Goal: Transaction & Acquisition: Purchase product/service

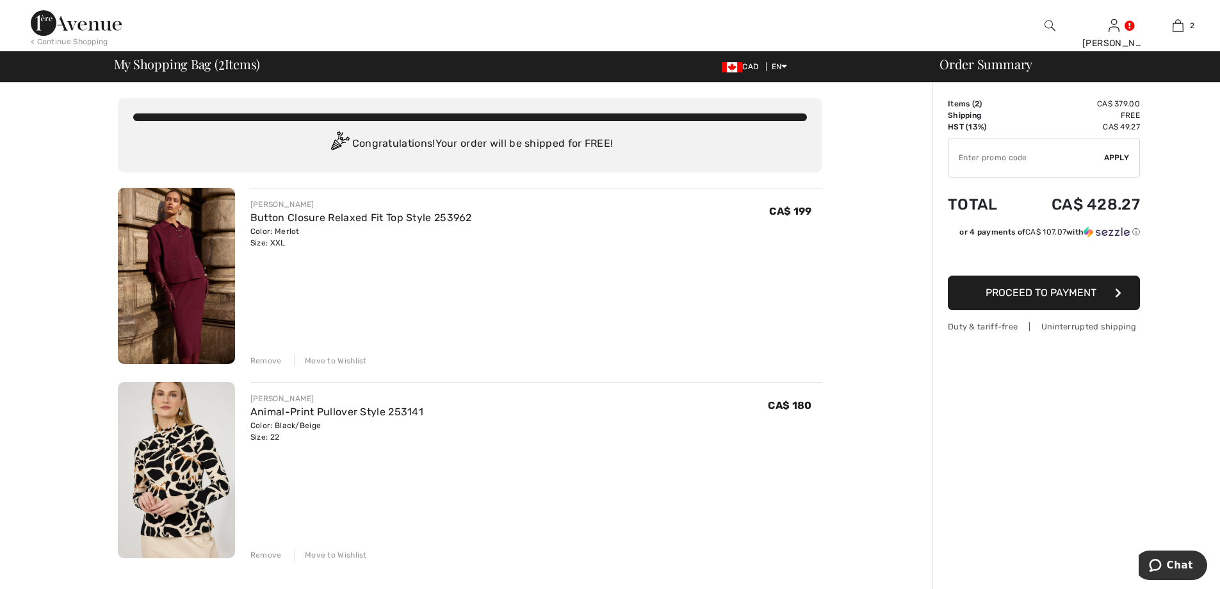
click at [263, 555] on div "Remove" at bounding box center [265, 555] width 31 height 12
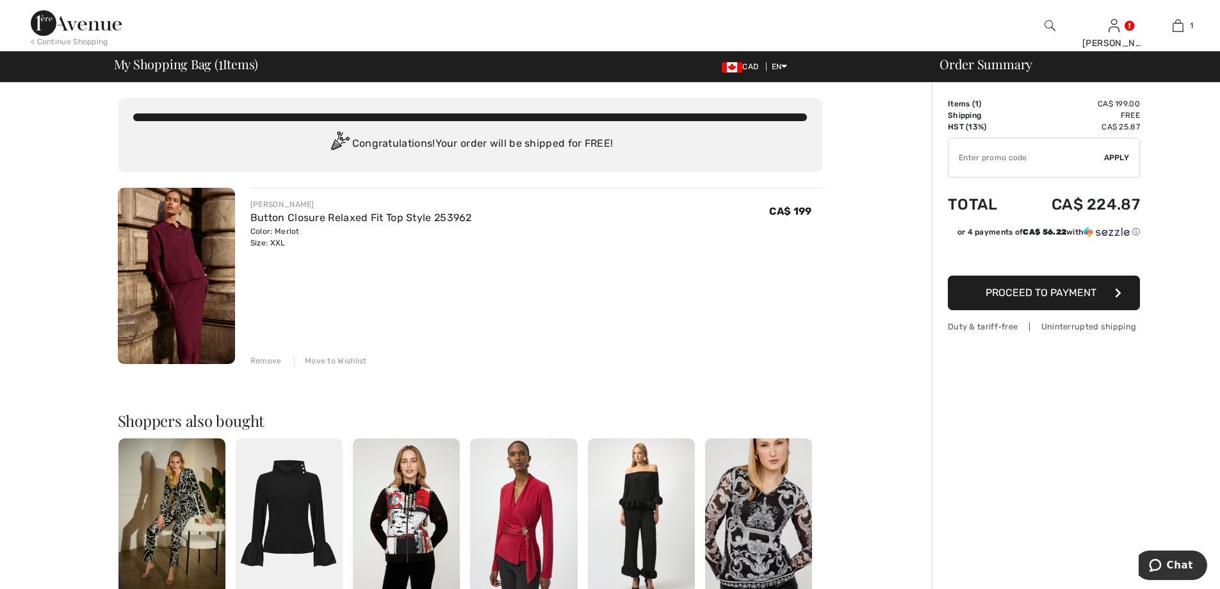
click at [176, 263] on img at bounding box center [176, 276] width 117 height 176
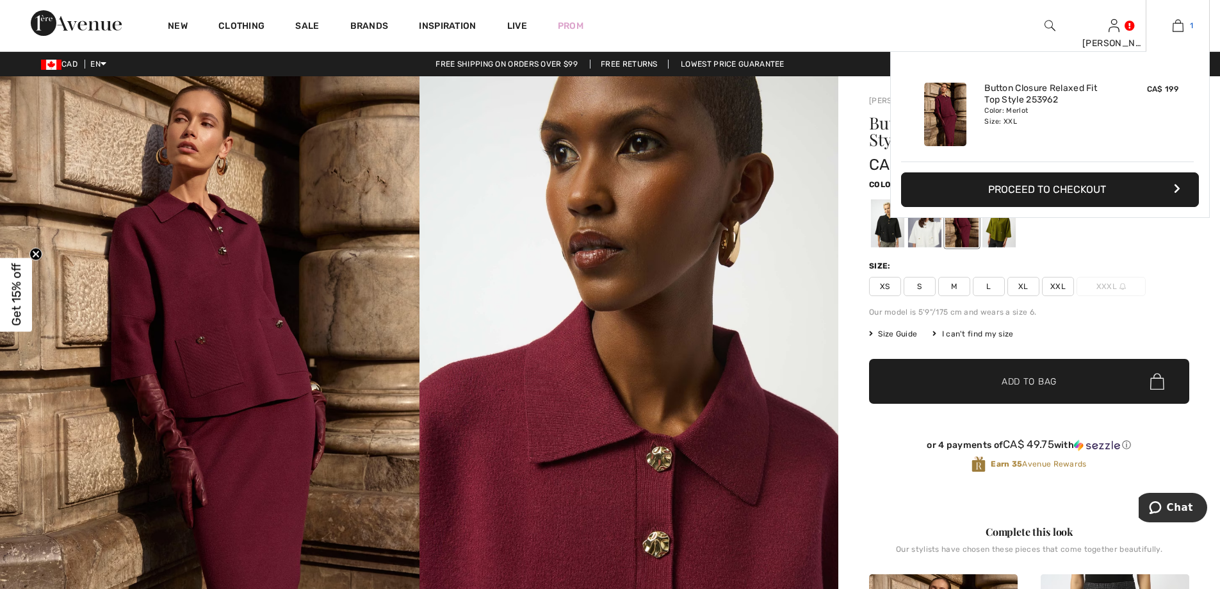
click at [1177, 26] on img at bounding box center [1178, 25] width 11 height 15
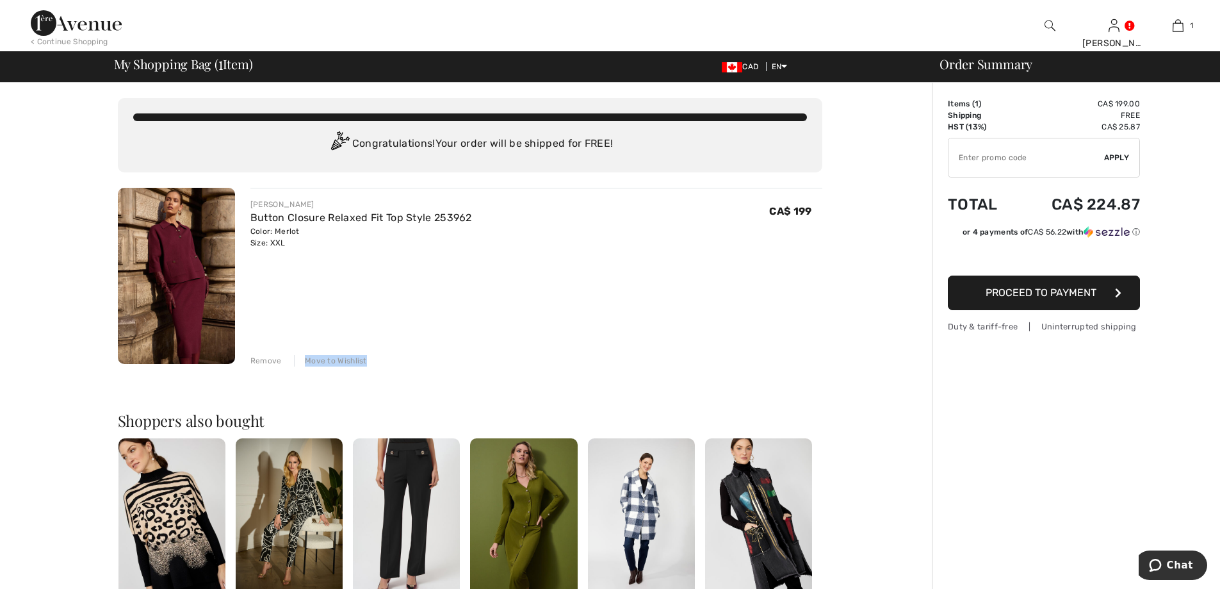
drag, startPoint x: 372, startPoint y: 338, endPoint x: 263, endPoint y: 361, distance: 111.2
click at [302, 353] on div "JOSEPH RIBKOFF Button Closure Relaxed Fit Top Style 253962 Color: Merlot Size: …" at bounding box center [536, 277] width 572 height 179
click at [256, 361] on div "Remove" at bounding box center [265, 361] width 31 height 12
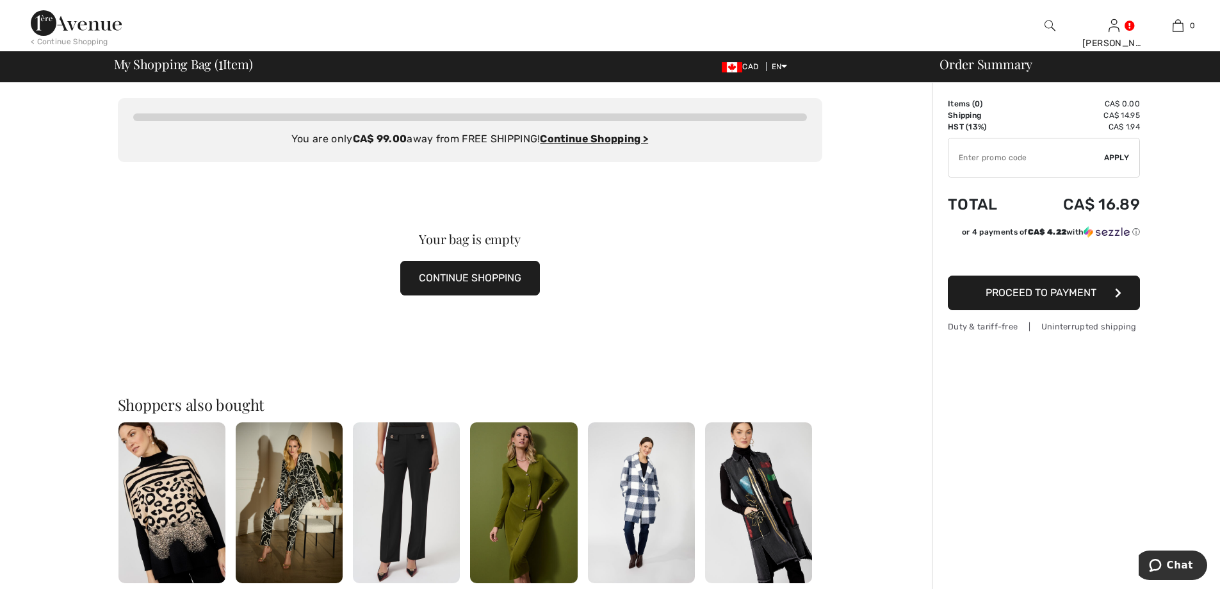
click at [429, 280] on button "CONTINUE SHOPPING" at bounding box center [470, 278] width 140 height 35
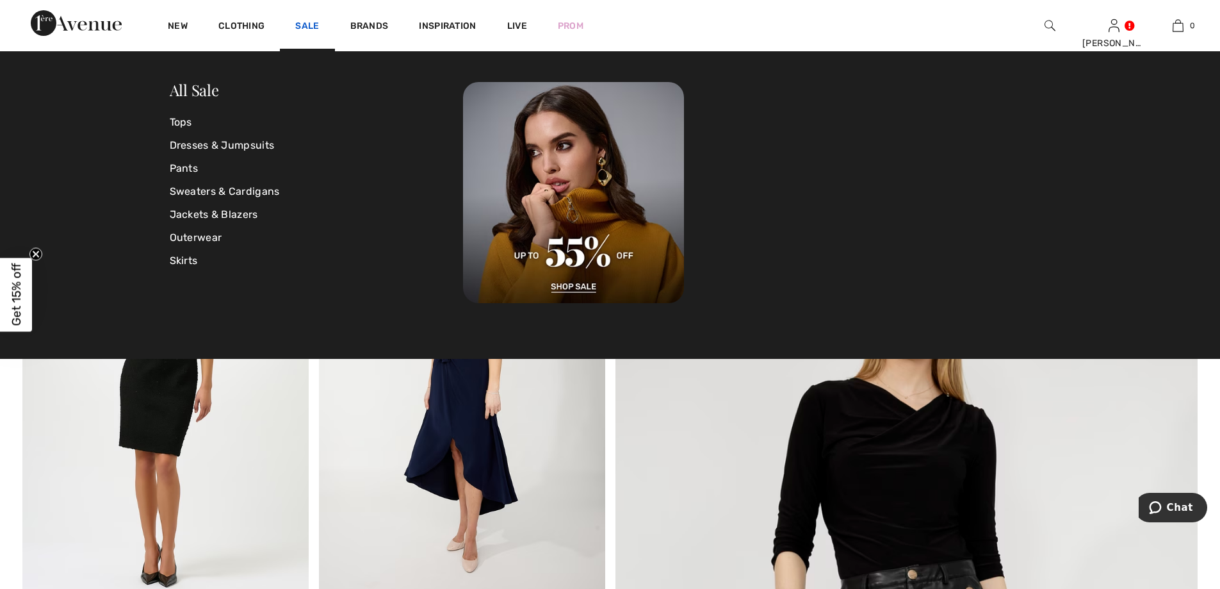
click at [302, 28] on link "Sale" at bounding box center [307, 27] width 24 height 13
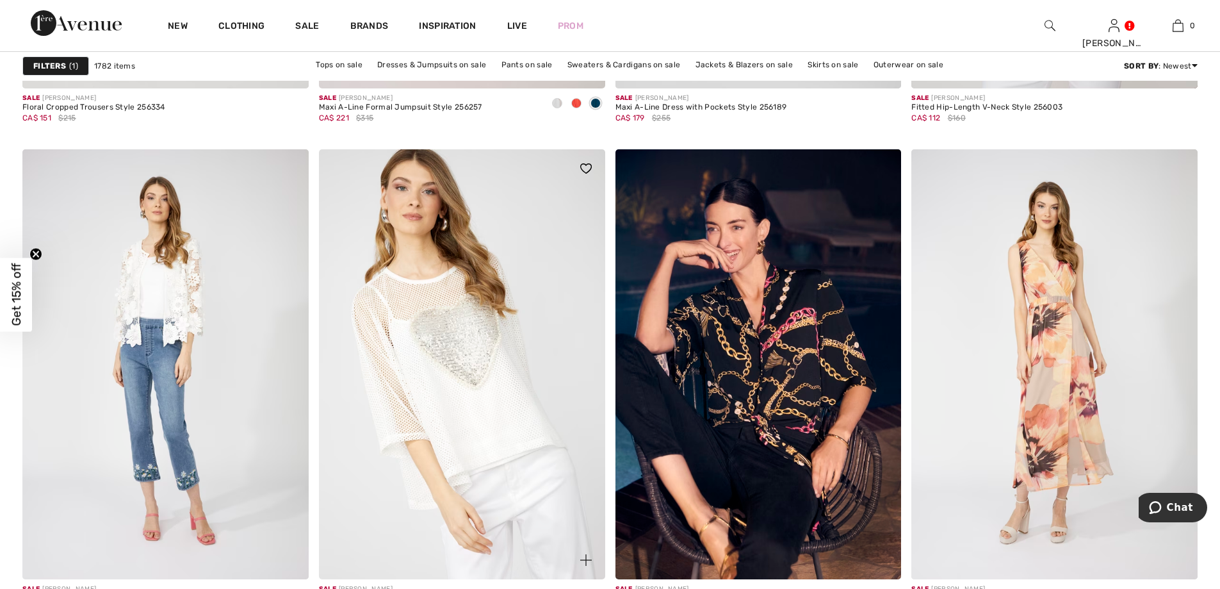
scroll to position [1666, 0]
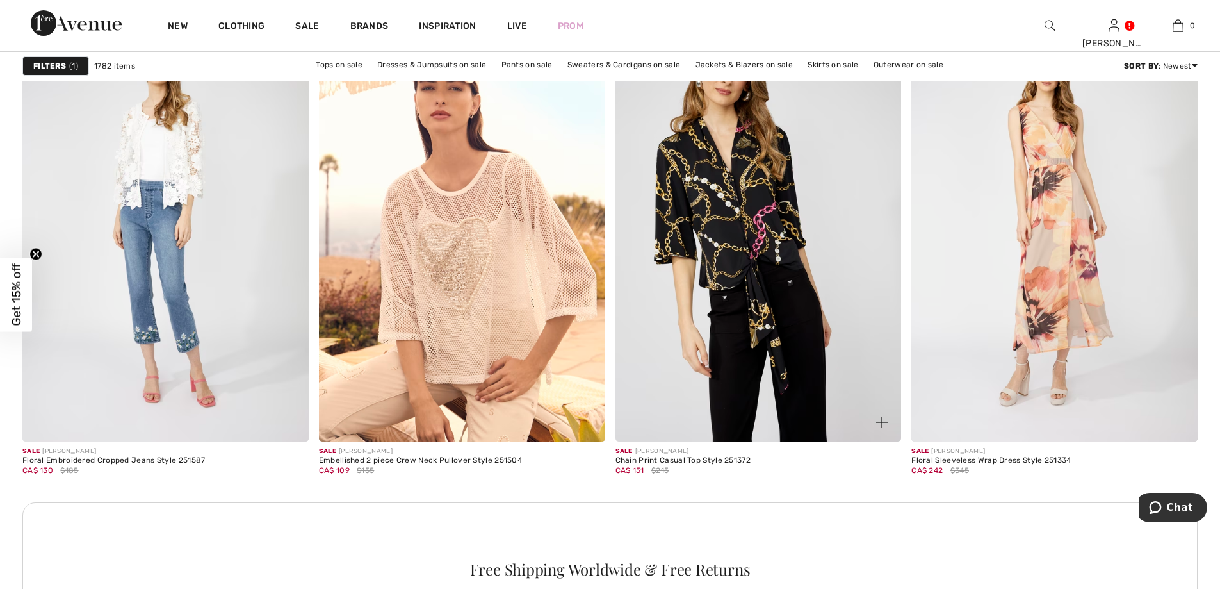
click at [740, 255] on img at bounding box center [759, 226] width 286 height 429
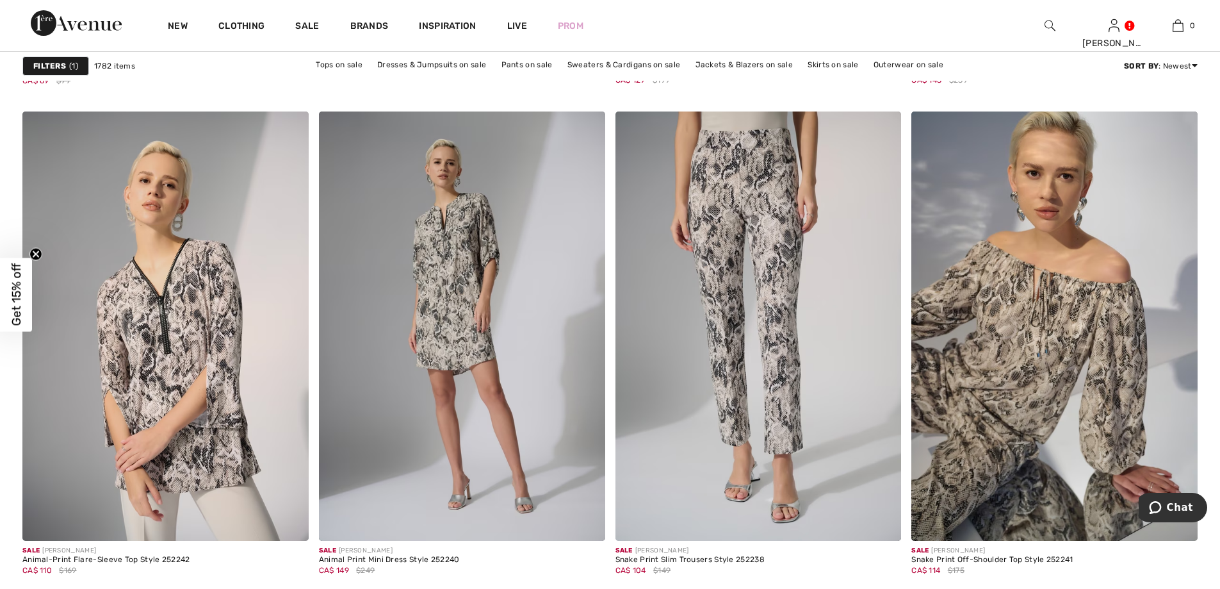
scroll to position [4933, 0]
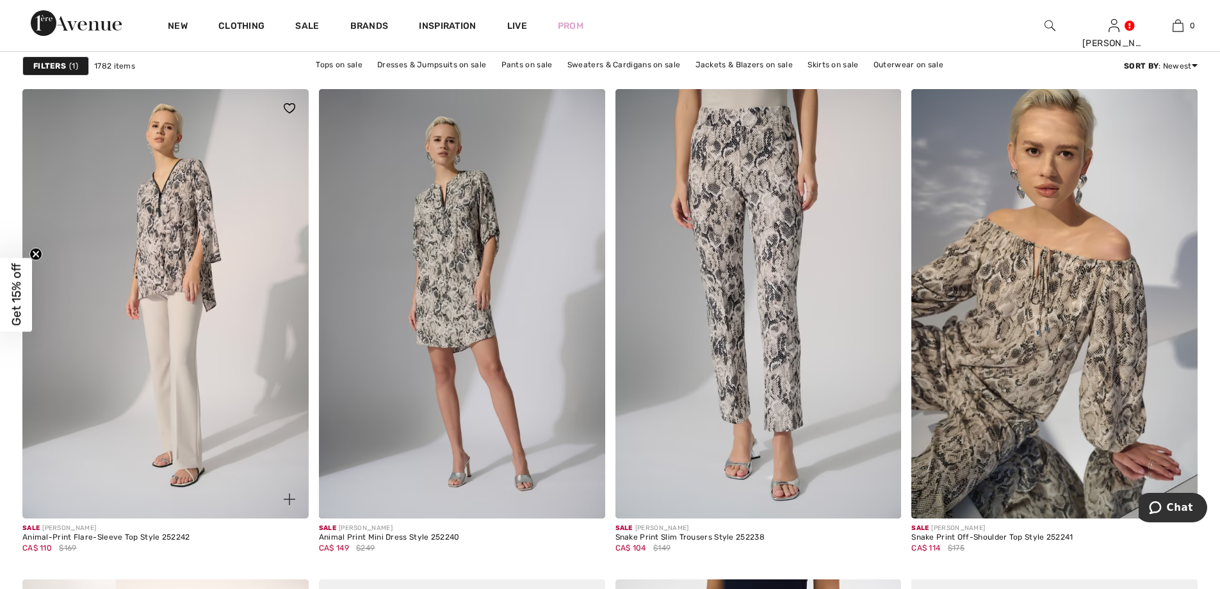
click at [167, 235] on img at bounding box center [165, 303] width 286 height 429
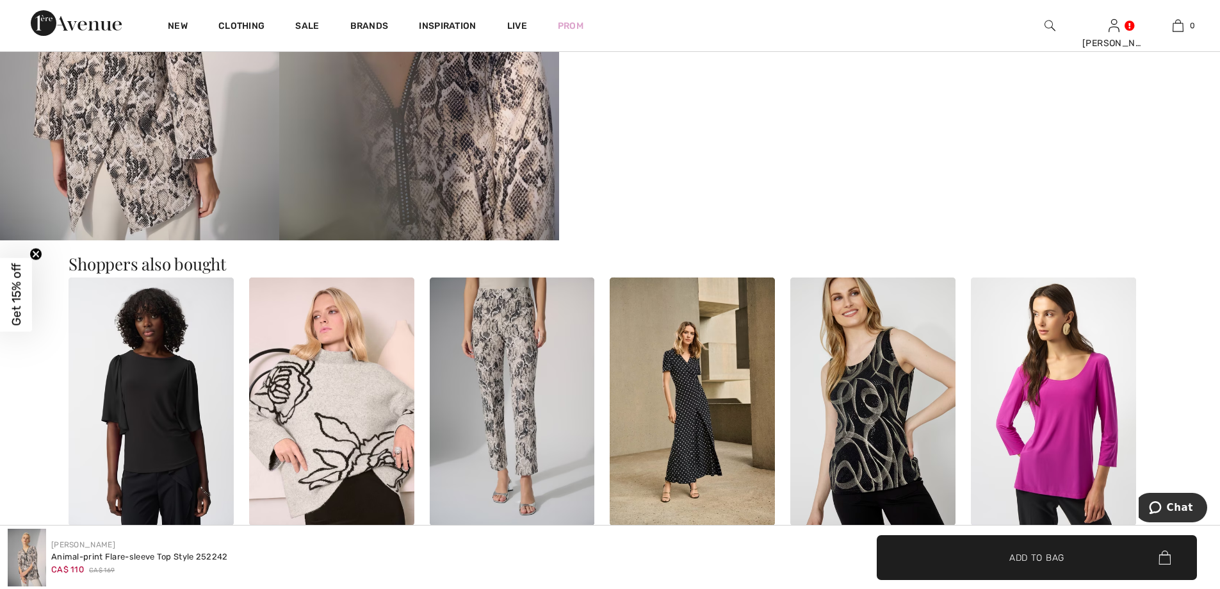
scroll to position [897, 0]
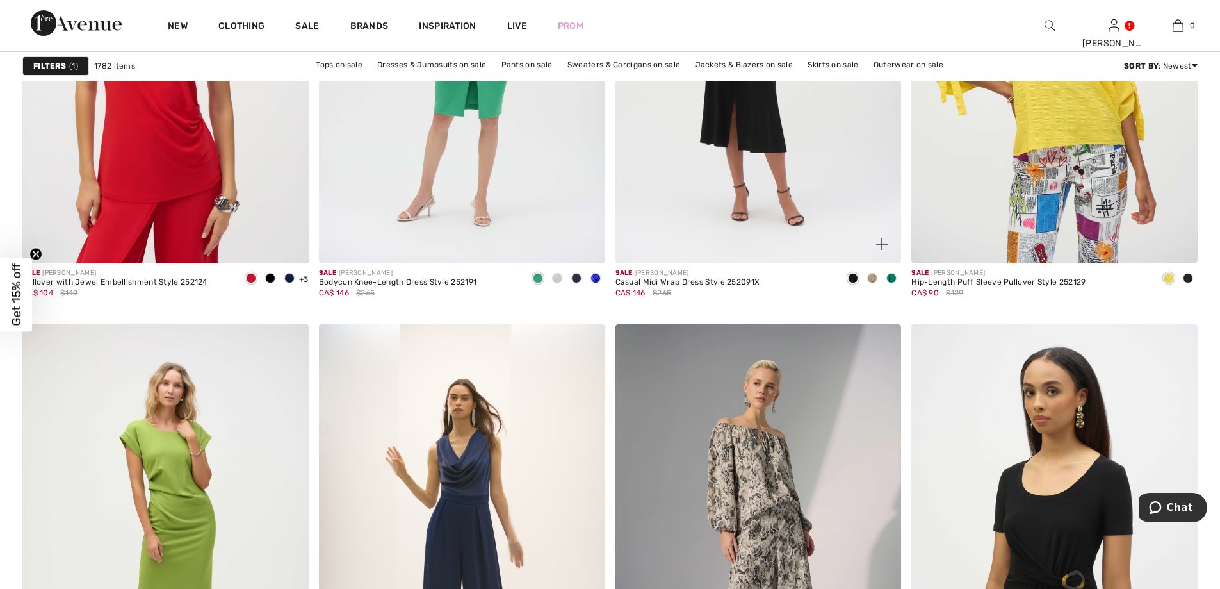
scroll to position [6535, 0]
